Goal: Task Accomplishment & Management: Use online tool/utility

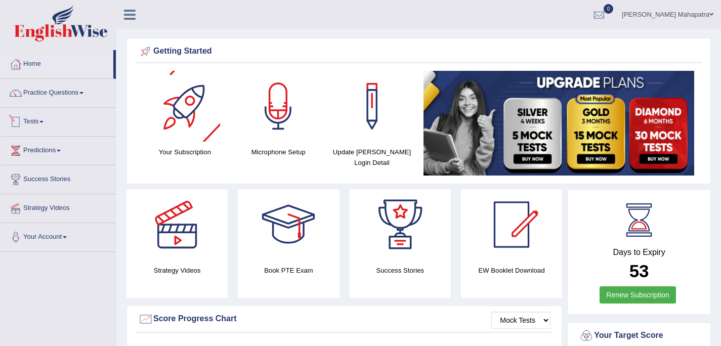
click at [41, 113] on link "Tests" at bounding box center [58, 120] width 115 height 25
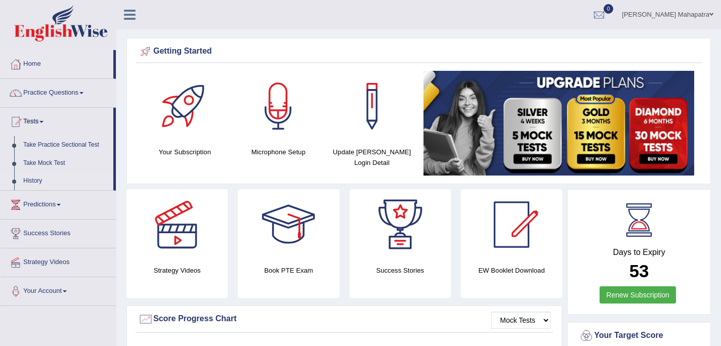
click at [41, 181] on link "History" at bounding box center [66, 181] width 95 height 18
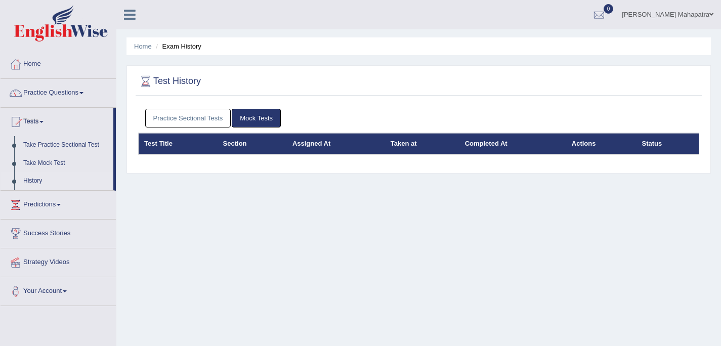
click at [171, 111] on link "Practice Sectional Tests" at bounding box center [188, 118] width 86 height 19
click at [182, 113] on link "Practice Sectional Tests" at bounding box center [188, 118] width 86 height 19
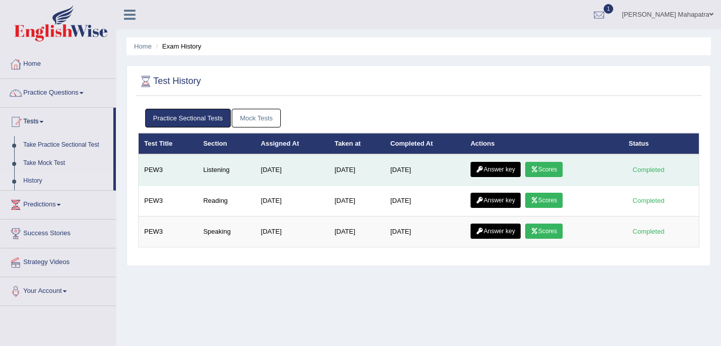
click at [543, 168] on link "Scores" at bounding box center [543, 169] width 37 height 15
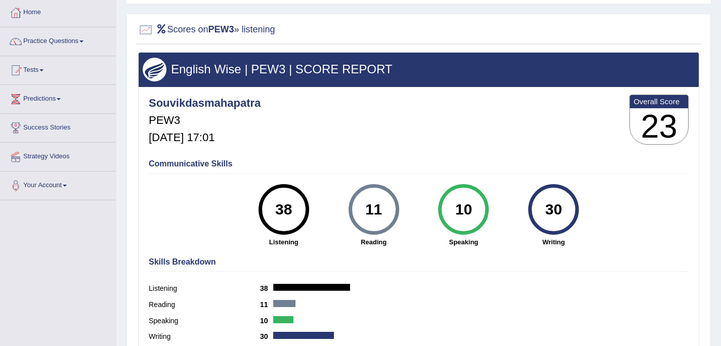
scroll to position [134, 0]
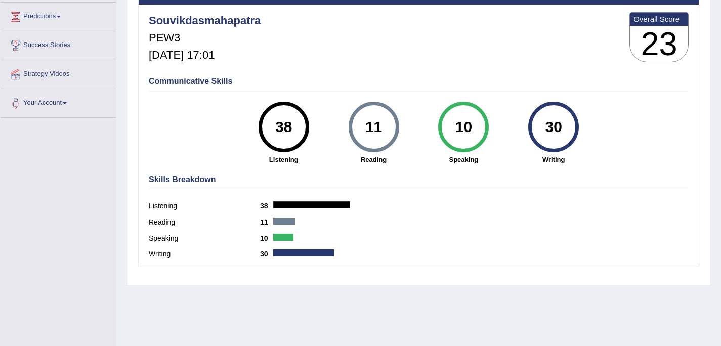
click at [662, 42] on h3 "23" at bounding box center [659, 44] width 58 height 36
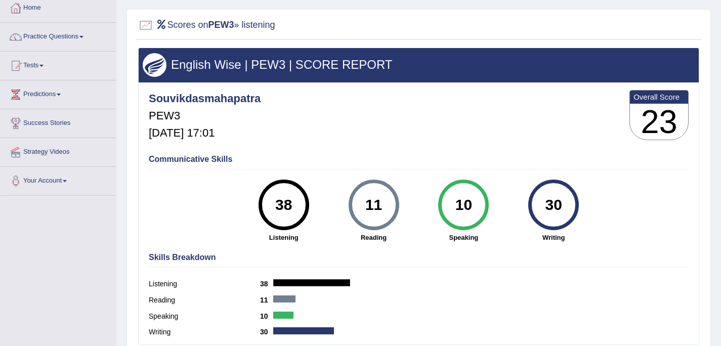
scroll to position [0, 0]
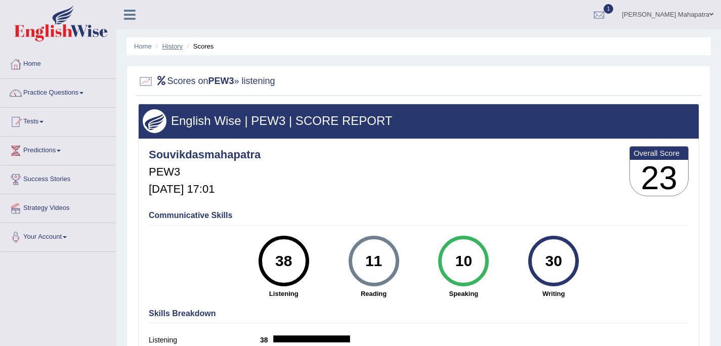
click at [178, 46] on link "History" at bounding box center [172, 46] width 20 height 8
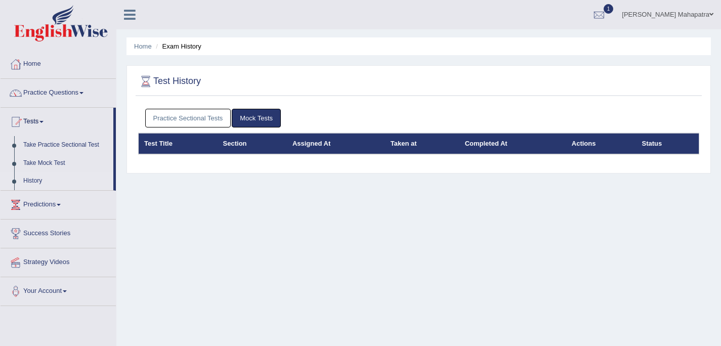
click at [161, 110] on link "Practice Sectional Tests" at bounding box center [188, 118] width 86 height 19
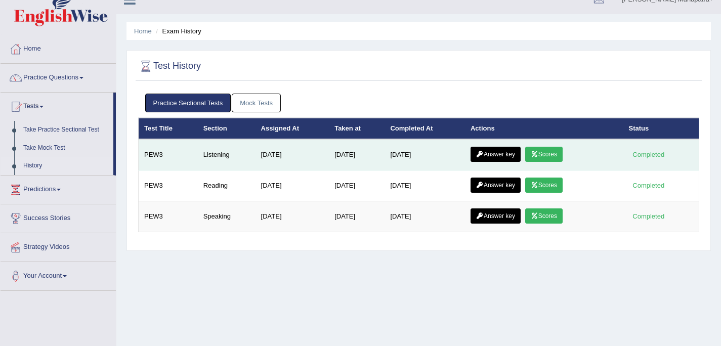
scroll to position [44, 0]
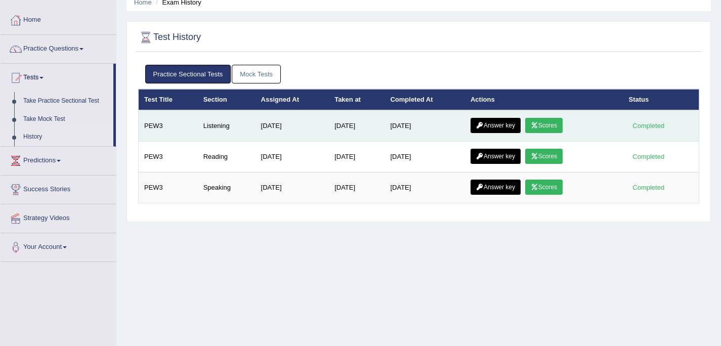
click at [507, 126] on link "Answer key" at bounding box center [495, 125] width 50 height 15
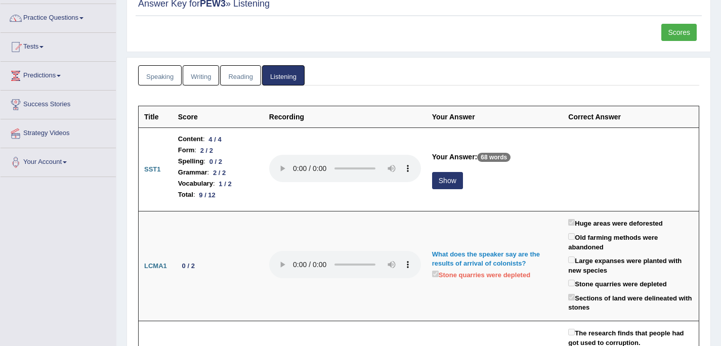
scroll to position [78, 0]
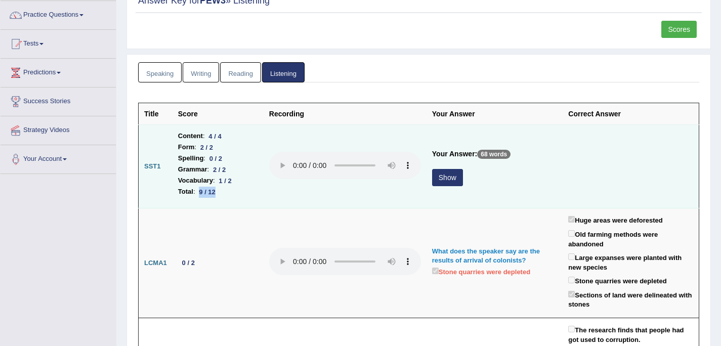
drag, startPoint x: 219, startPoint y: 193, endPoint x: 198, endPoint y: 195, distance: 20.8
click at [198, 195] on div "9 / 12" at bounding box center [207, 192] width 24 height 11
click at [237, 196] on li "Total : 9 / 12" at bounding box center [218, 191] width 80 height 11
click at [448, 185] on button "Show" at bounding box center [447, 177] width 31 height 17
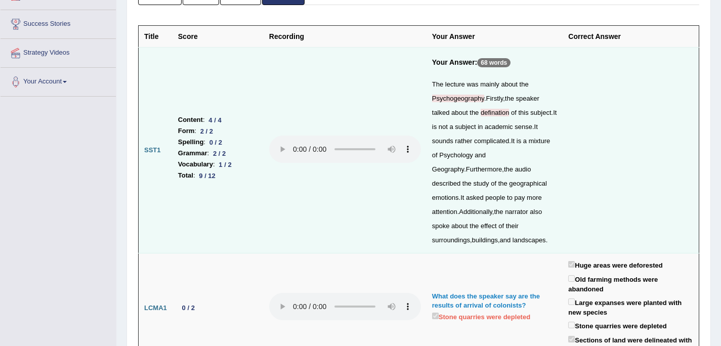
scroll to position [127, 0]
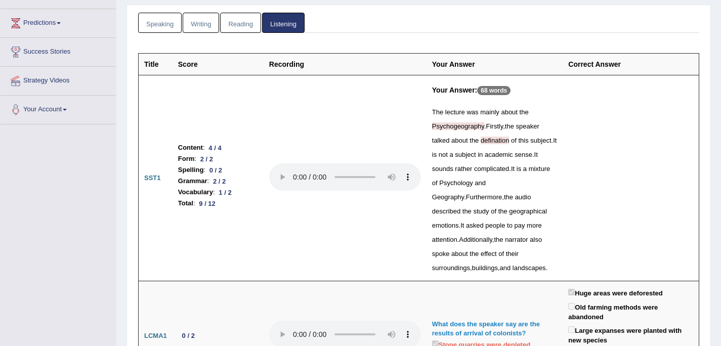
click at [432, 127] on span "Psychogeography" at bounding box center [458, 126] width 52 height 8
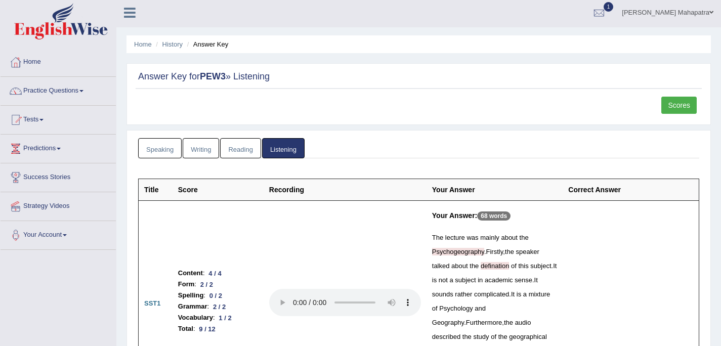
scroll to position [0, 0]
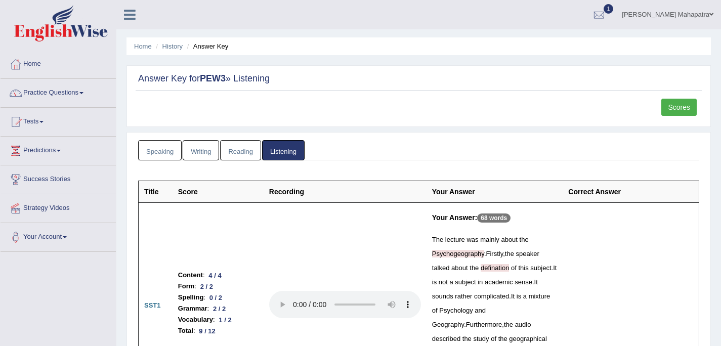
click at [674, 107] on link "Scores" at bounding box center [678, 107] width 35 height 17
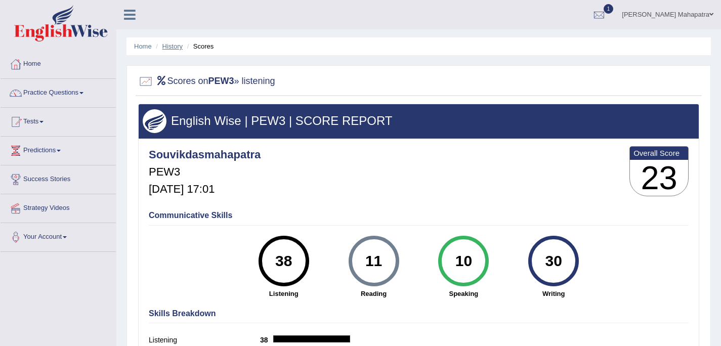
click at [174, 48] on link "History" at bounding box center [172, 46] width 20 height 8
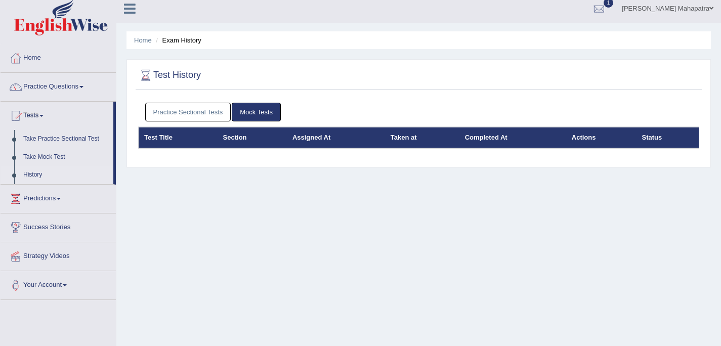
scroll to position [32, 0]
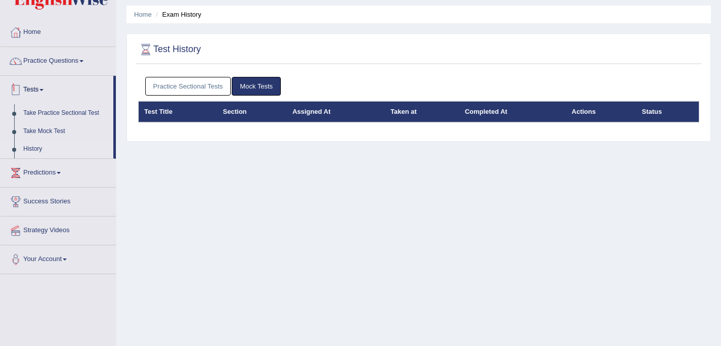
click at [169, 89] on link "Practice Sectional Tests" at bounding box center [188, 86] width 86 height 19
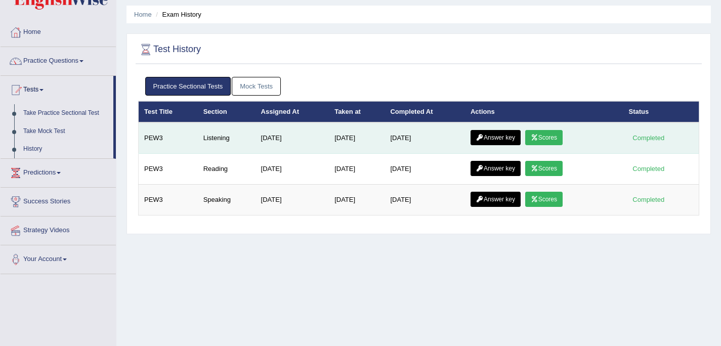
click at [511, 136] on link "Answer key" at bounding box center [495, 137] width 50 height 15
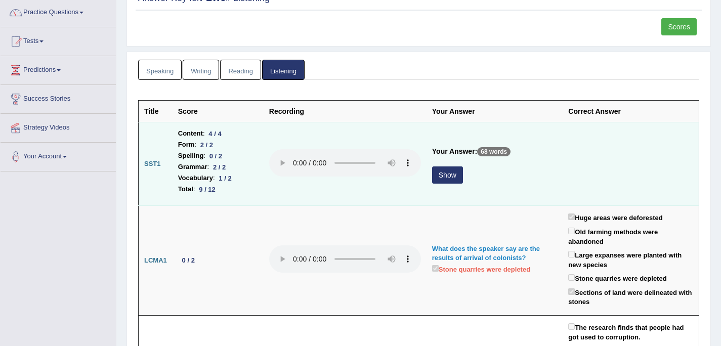
scroll to position [85, 0]
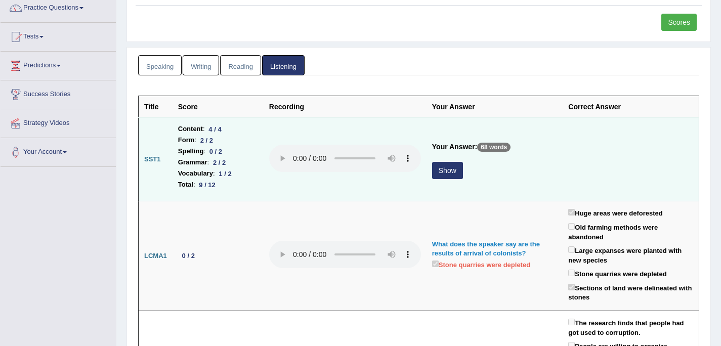
drag, startPoint x: 206, startPoint y: 185, endPoint x: 194, endPoint y: 186, distance: 12.1
click at [194, 186] on li "Total : 9 / 12" at bounding box center [218, 184] width 80 height 11
click at [248, 187] on li "Total : 9 / 12" at bounding box center [218, 184] width 80 height 11
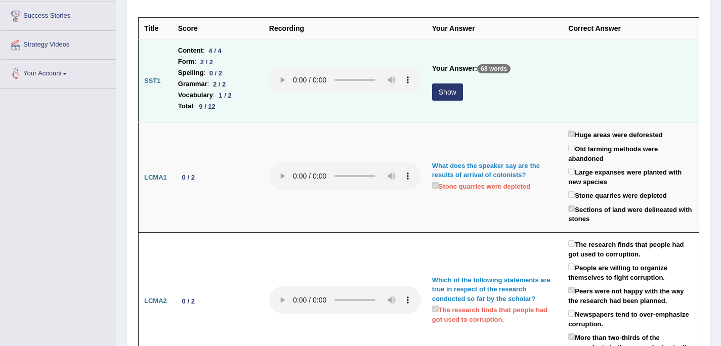
scroll to position [153, 0]
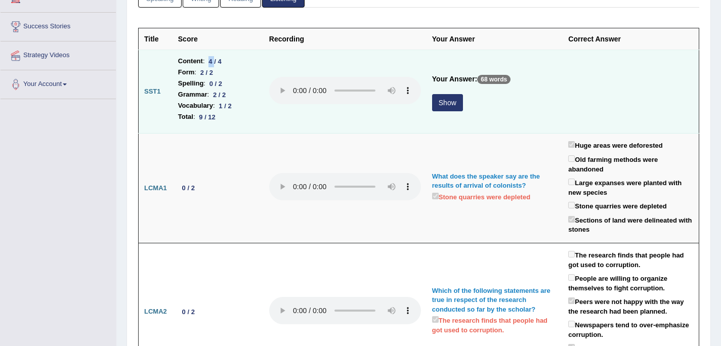
drag, startPoint x: 217, startPoint y: 61, endPoint x: 211, endPoint y: 61, distance: 6.1
click at [211, 61] on div "4 / 4" at bounding box center [215, 61] width 21 height 11
drag, startPoint x: 206, startPoint y: 117, endPoint x: 199, endPoint y: 117, distance: 7.6
click at [199, 117] on div "9 / 12" at bounding box center [207, 117] width 24 height 11
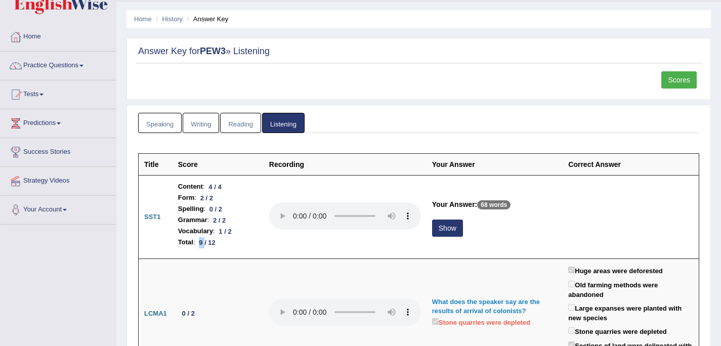
scroll to position [43, 0]
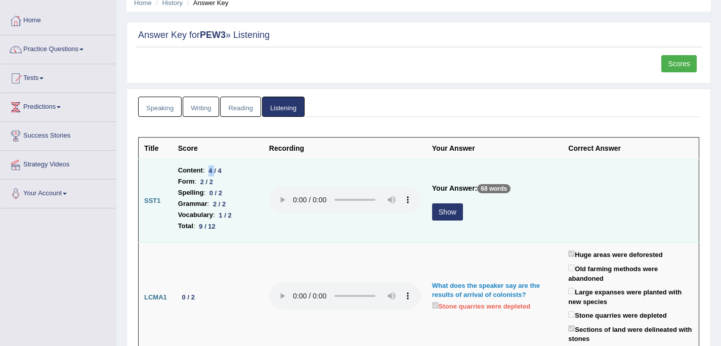
drag, startPoint x: 216, startPoint y: 170, endPoint x: 209, endPoint y: 170, distance: 6.6
click at [209, 170] on div "4 / 4" at bounding box center [215, 170] width 21 height 11
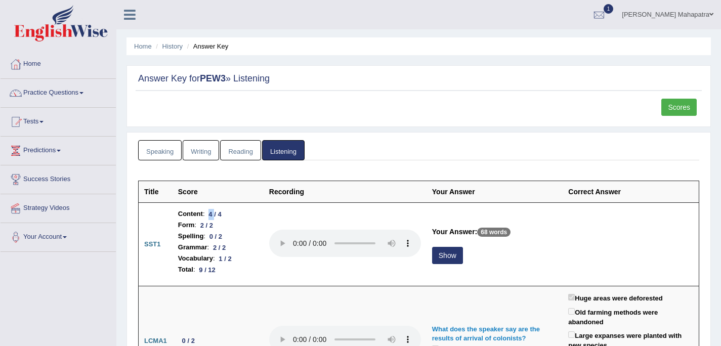
click at [207, 154] on link "Writing" at bounding box center [201, 150] width 36 height 21
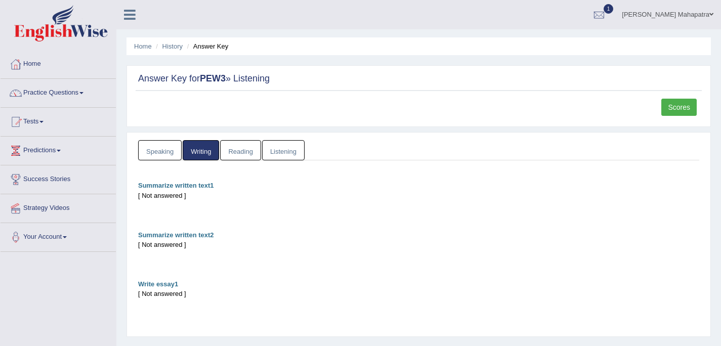
click at [244, 154] on link "Reading" at bounding box center [240, 150] width 40 height 21
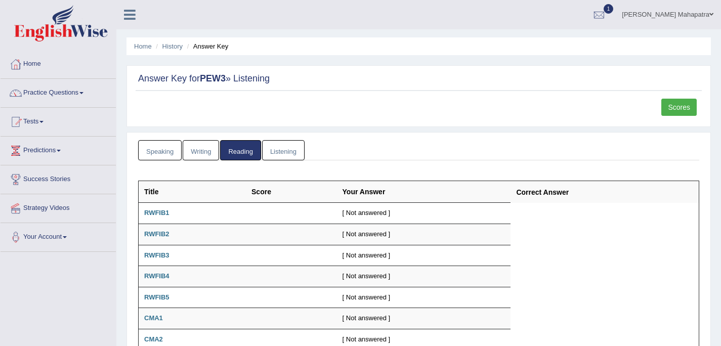
click at [273, 151] on link "Listening" at bounding box center [283, 150] width 42 height 21
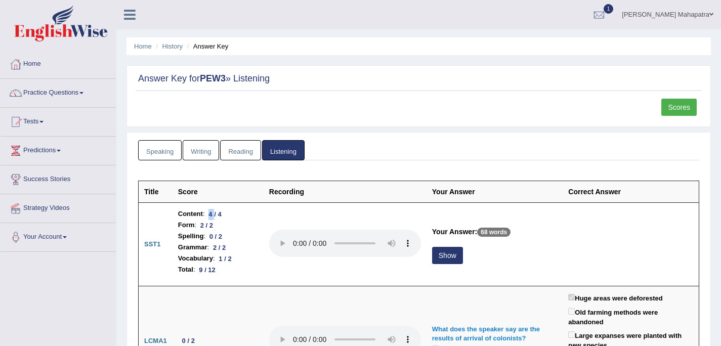
click at [683, 104] on link "Scores" at bounding box center [678, 107] width 35 height 17
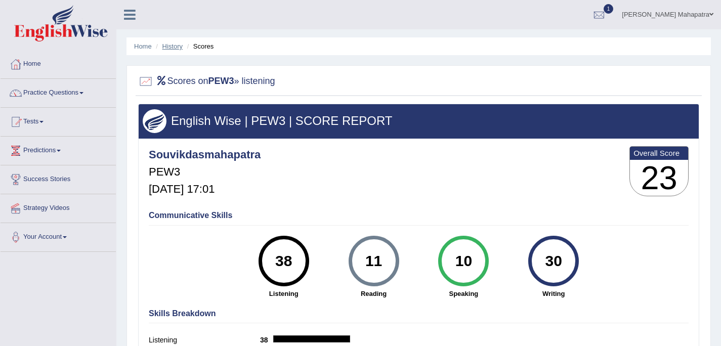
click at [176, 45] on link "History" at bounding box center [172, 46] width 20 height 8
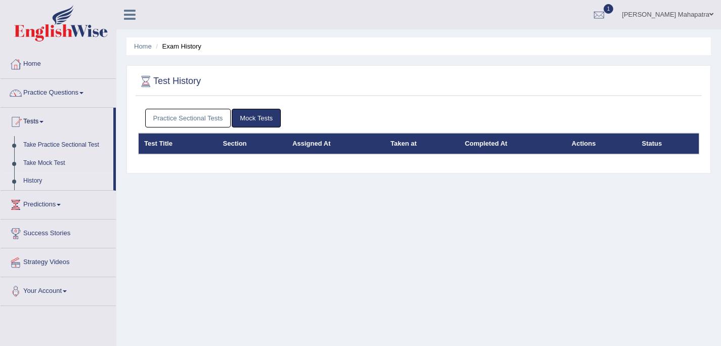
click at [200, 119] on link "Practice Sectional Tests" at bounding box center [188, 118] width 86 height 19
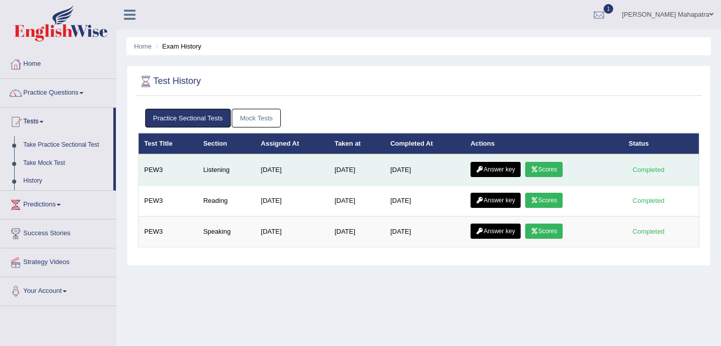
click at [512, 170] on link "Answer key" at bounding box center [495, 169] width 50 height 15
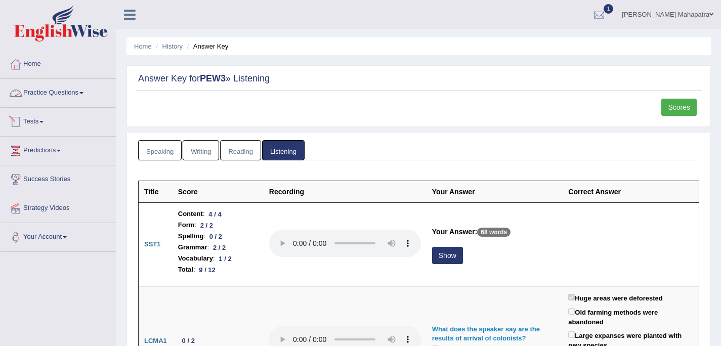
click at [83, 92] on span at bounding box center [81, 93] width 4 height 2
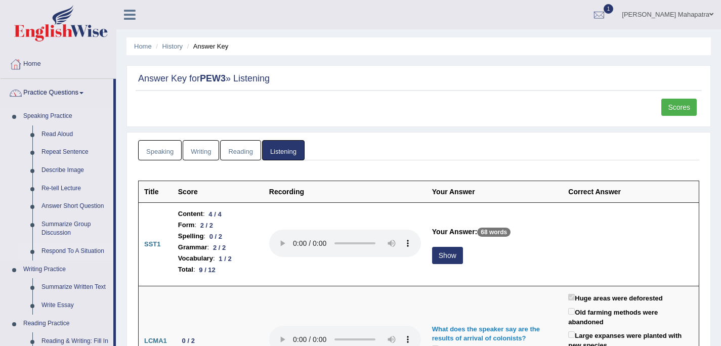
scroll to position [41, 0]
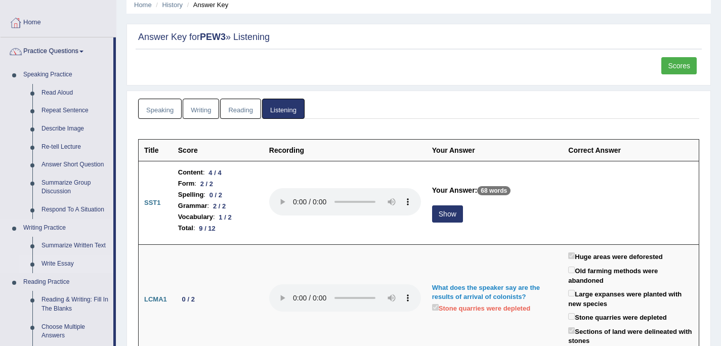
click at [62, 266] on link "Write Essay" at bounding box center [75, 264] width 76 height 18
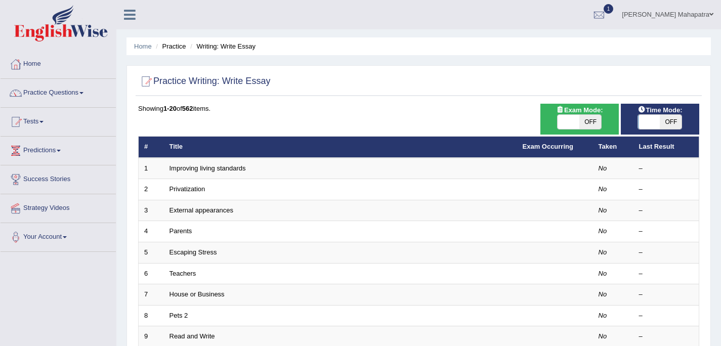
click at [573, 123] on span at bounding box center [568, 122] width 22 height 14
click at [575, 120] on span at bounding box center [568, 122] width 22 height 14
checkbox input "true"
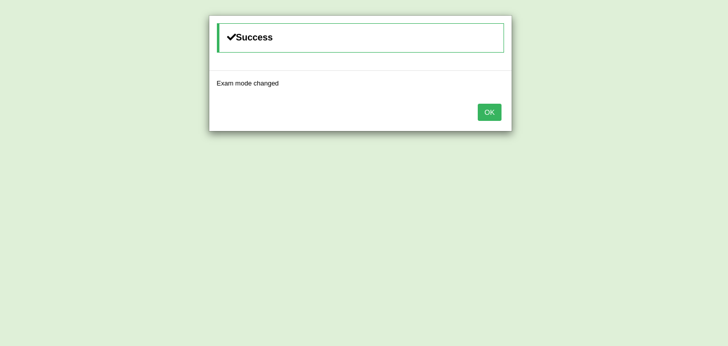
click at [492, 110] on button "OK" at bounding box center [489, 112] width 23 height 17
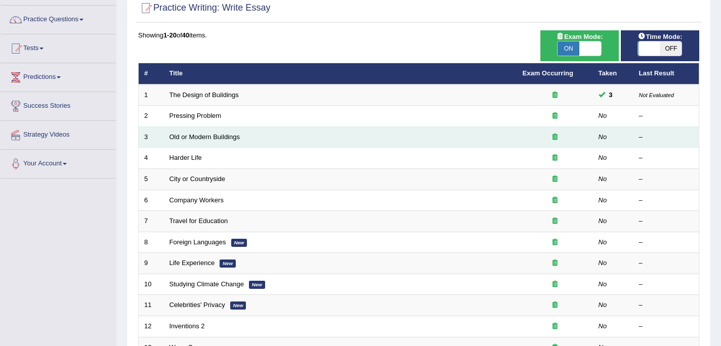
scroll to position [89, 0]
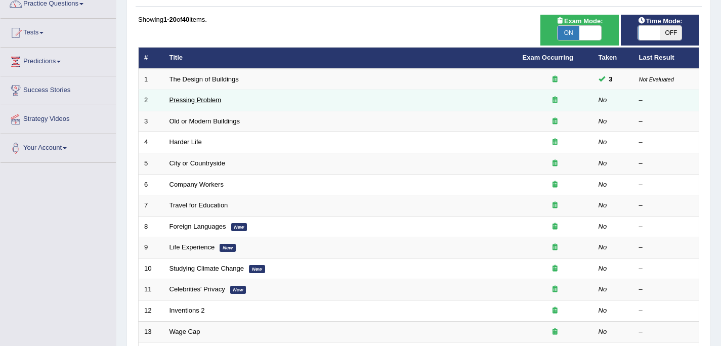
click at [197, 102] on link "Pressing Problem" at bounding box center [195, 100] width 52 height 8
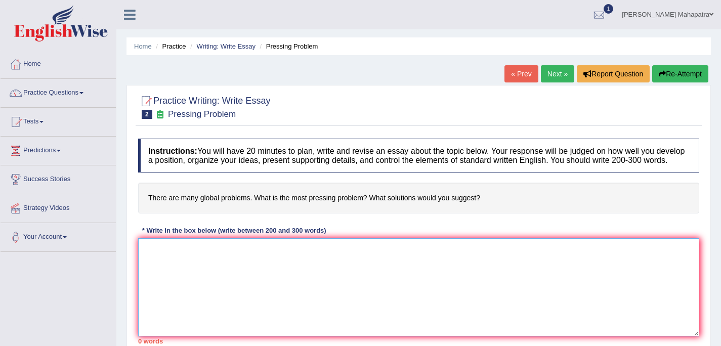
click at [423, 274] on textarea at bounding box center [418, 287] width 561 height 98
type textarea "The increasing influence of () on our lives has ignited numerous discussions"
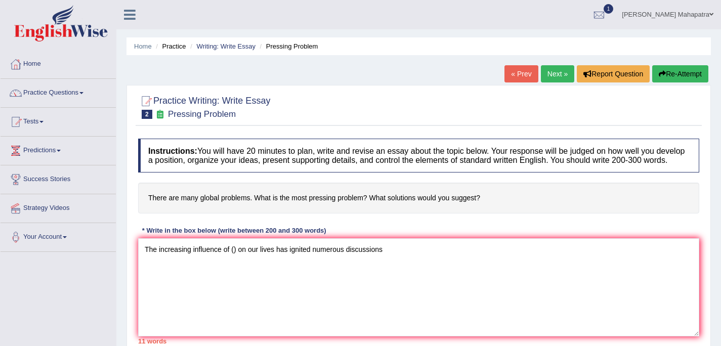
click at [518, 74] on link "« Prev" at bounding box center [520, 73] width 33 height 17
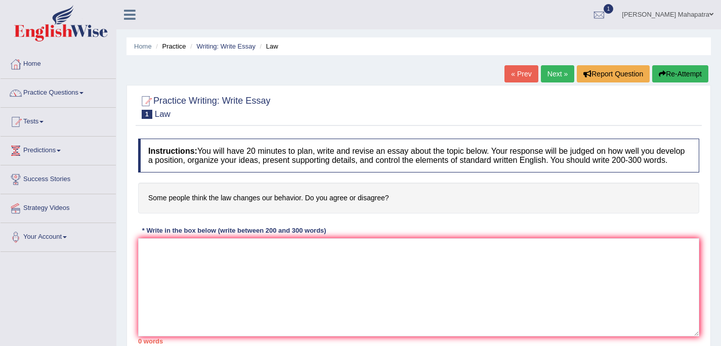
click at [606, 15] on div at bounding box center [598, 15] width 15 height 15
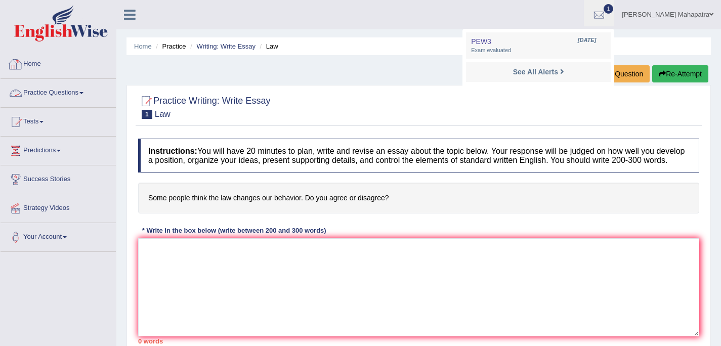
click at [39, 70] on link "Home" at bounding box center [58, 62] width 115 height 25
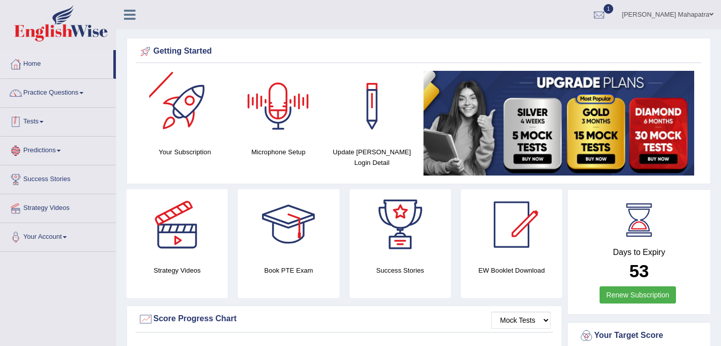
click at [56, 123] on link "Tests" at bounding box center [58, 120] width 115 height 25
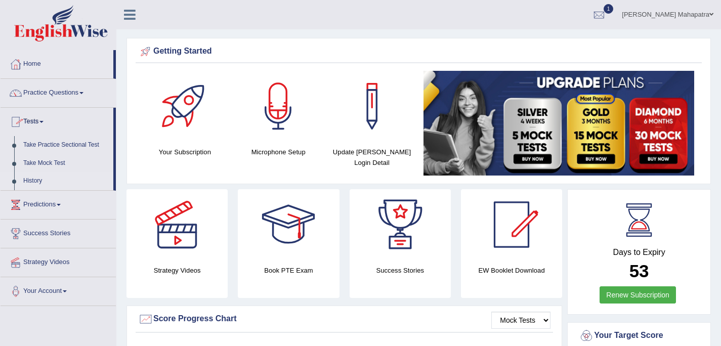
click at [42, 184] on link "History" at bounding box center [66, 181] width 95 height 18
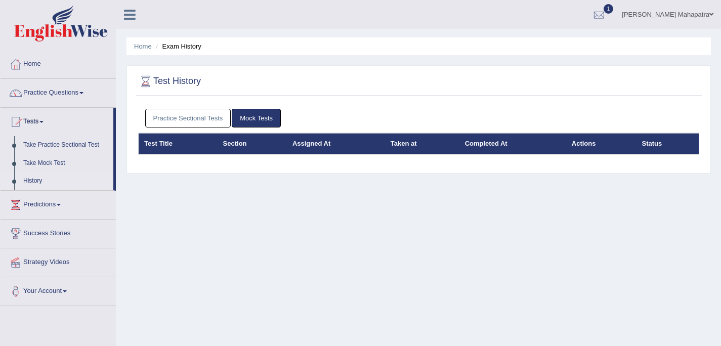
click at [172, 131] on div "Practice Sectional Tests Mock Tests" at bounding box center [418, 118] width 561 height 29
click at [178, 120] on link "Practice Sectional Tests" at bounding box center [188, 118] width 86 height 19
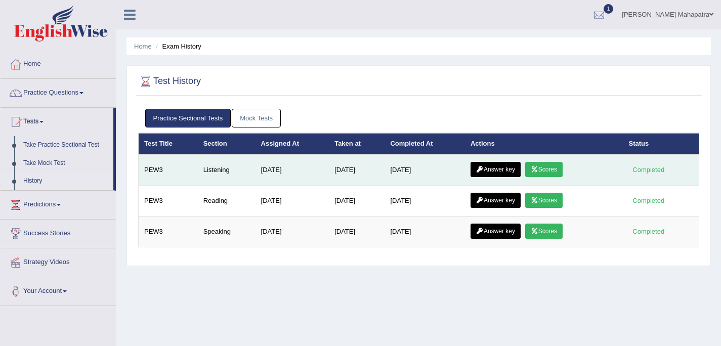
click at [559, 170] on link "Scores" at bounding box center [543, 169] width 37 height 15
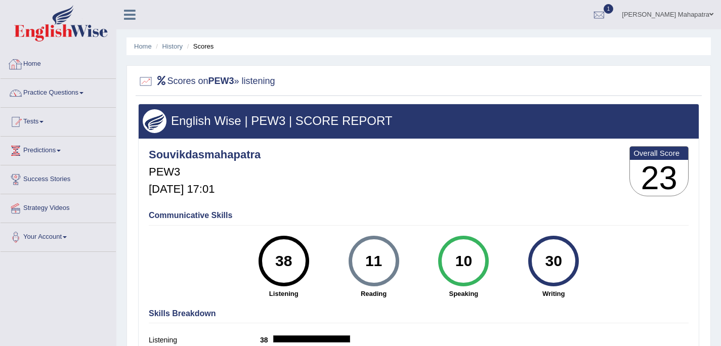
click at [31, 63] on link "Home" at bounding box center [58, 62] width 115 height 25
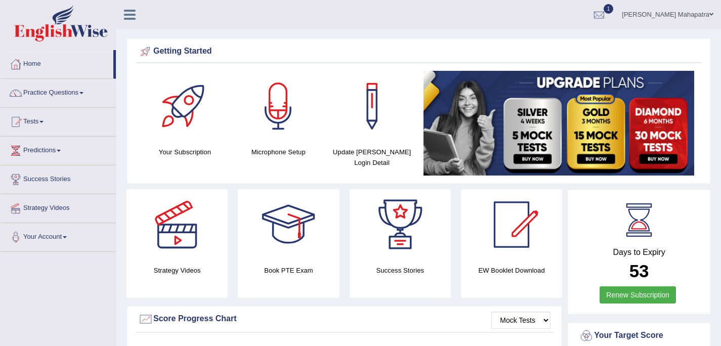
click at [702, 16] on link "[PERSON_NAME] Mahapatra" at bounding box center [667, 13] width 107 height 26
